Goal: Navigation & Orientation: Go to known website

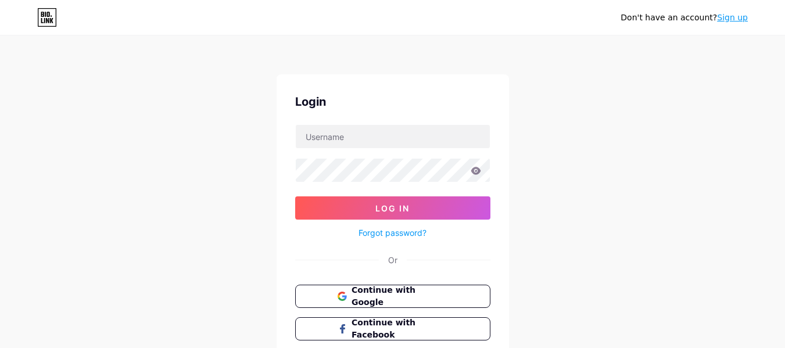
click at [379, 294] on span "Continue with Google" at bounding box center [399, 296] width 96 height 24
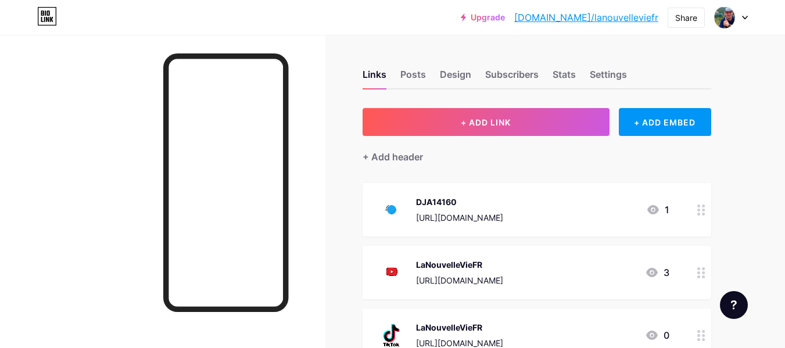
scroll to position [1, 0]
